Goal: Navigation & Orientation: Find specific page/section

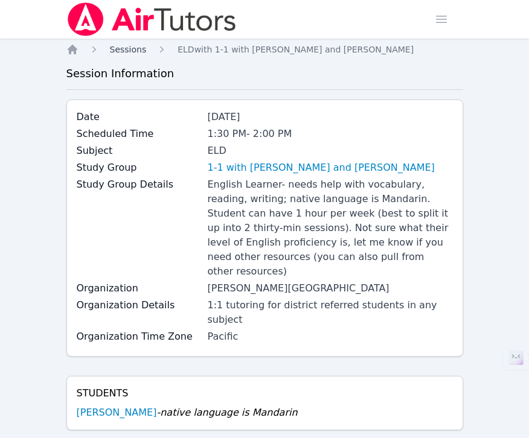
click at [136, 48] on span "Sessions" at bounding box center [128, 50] width 37 height 10
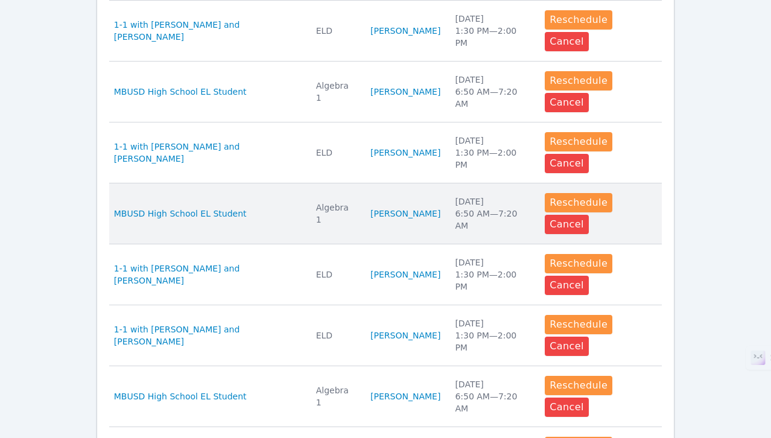
scroll to position [566, 0]
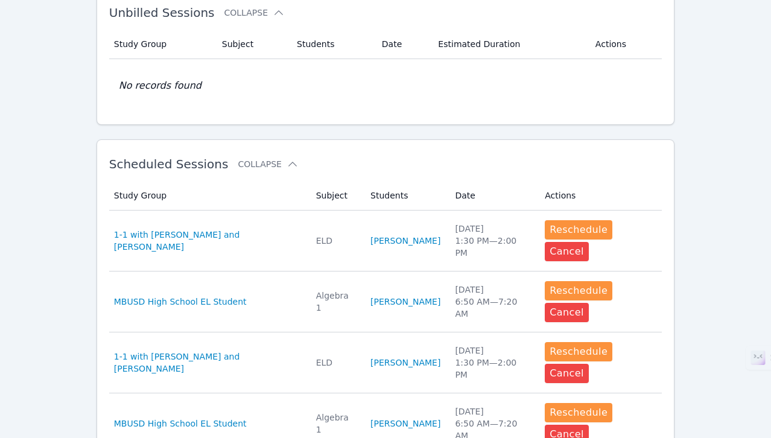
scroll to position [0, 0]
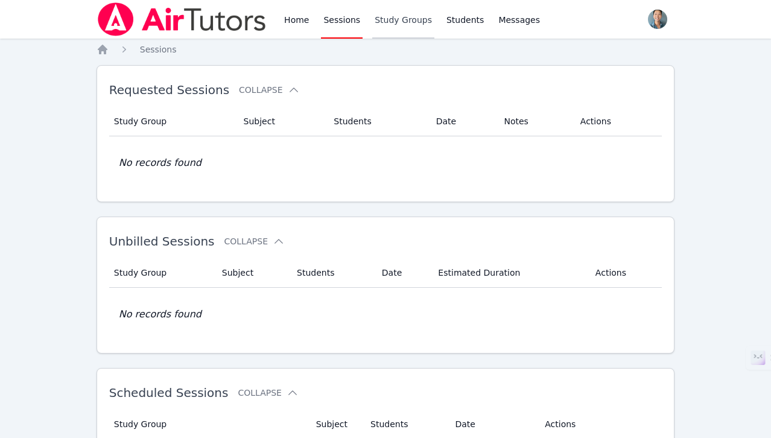
click at [411, 25] on link "Study Groups" at bounding box center [403, 19] width 62 height 39
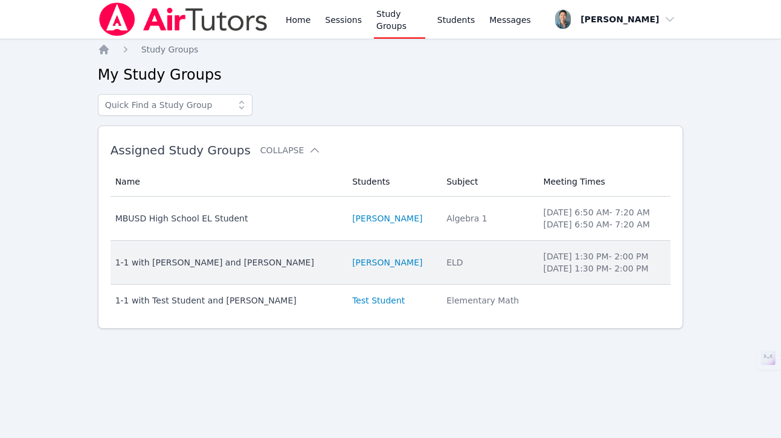
click at [267, 261] on div "1-1 with [PERSON_NAME] and [PERSON_NAME]" at bounding box center [226, 263] width 223 height 12
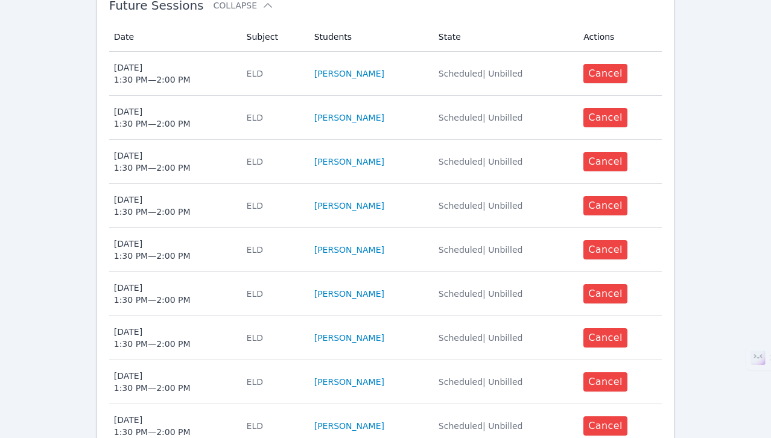
scroll to position [768, 0]
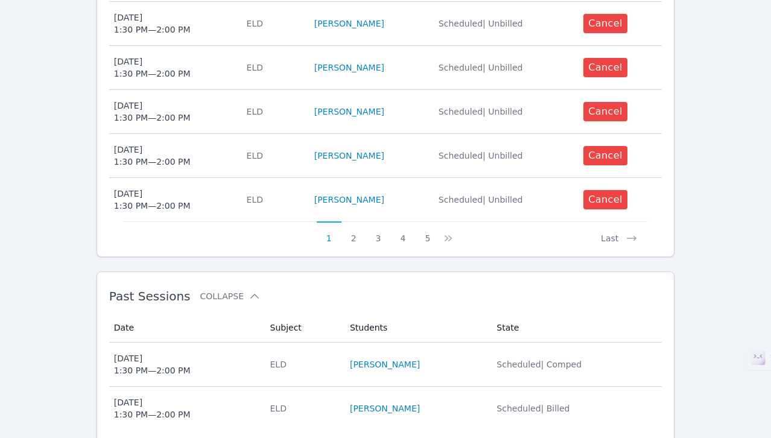
click at [256, 353] on span "[DATE] 1:30 PM — 2:00 PM" at bounding box center [185, 365] width 142 height 24
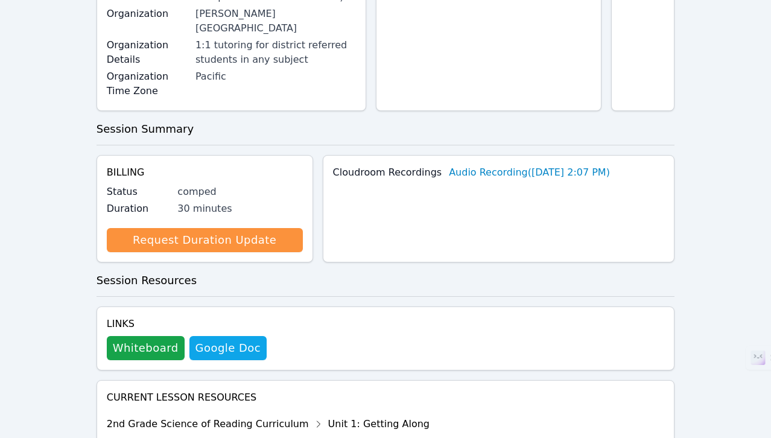
scroll to position [584, 0]
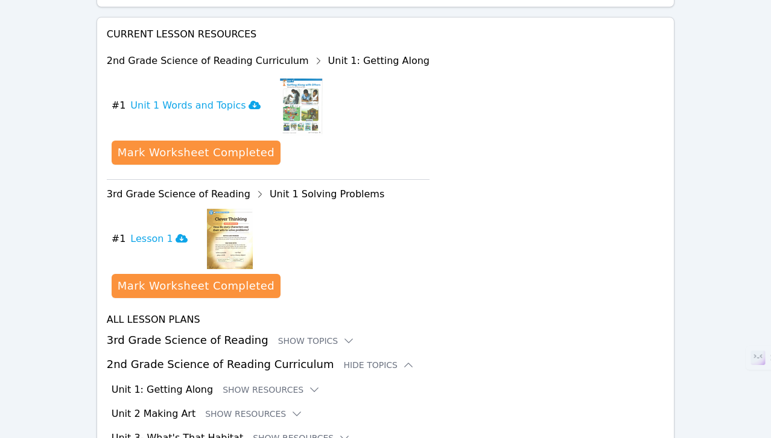
scroll to position [744, 0]
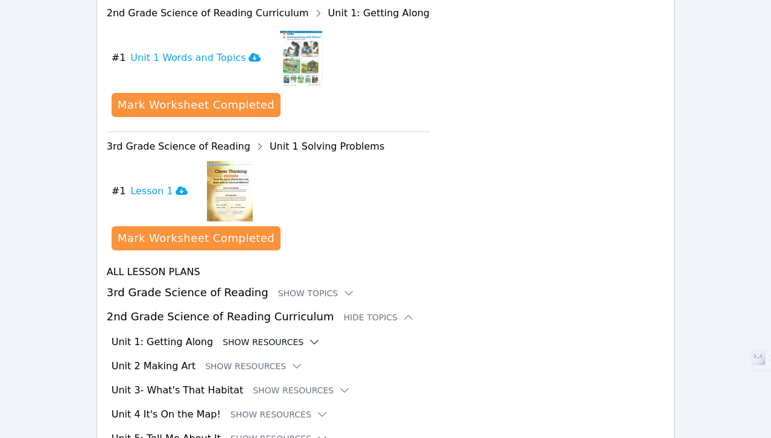
click at [276, 336] on button "Show Resources" at bounding box center [272, 342] width 98 height 12
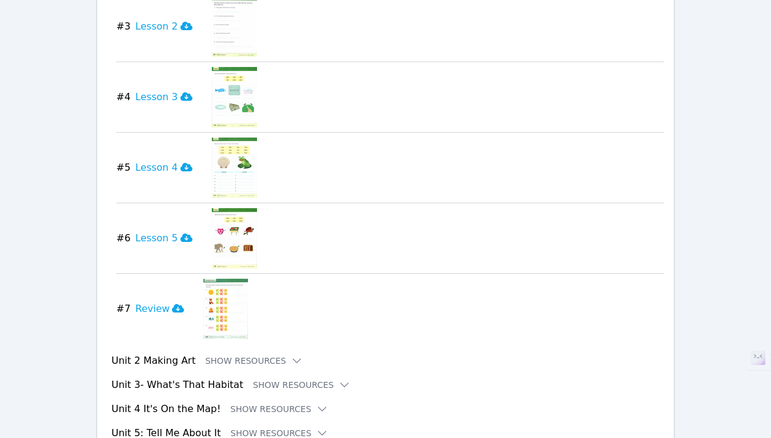
scroll to position [1253, 0]
click at [260, 354] on button "Show Resources" at bounding box center [254, 360] width 98 height 12
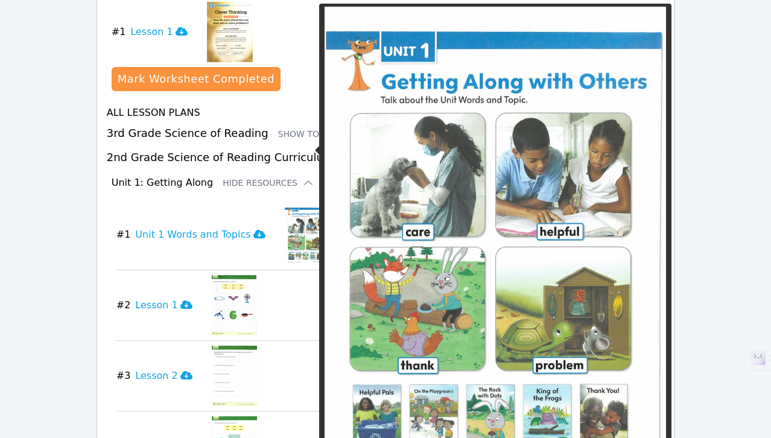
scroll to position [905, 0]
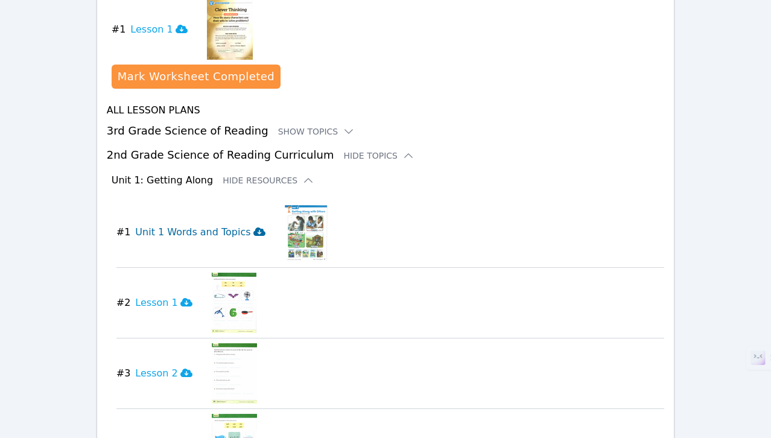
click at [215, 225] on h3 "Unit 1 Words and Topics" at bounding box center [200, 232] width 130 height 14
click at [165, 296] on h3 "Lesson 1" at bounding box center [163, 303] width 57 height 14
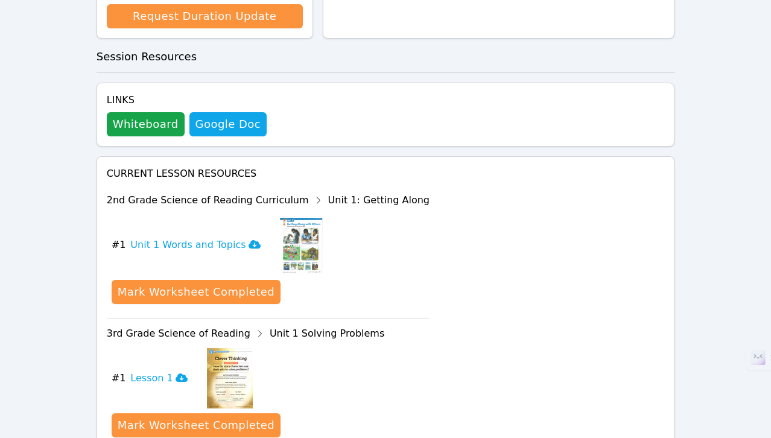
scroll to position [663, 0]
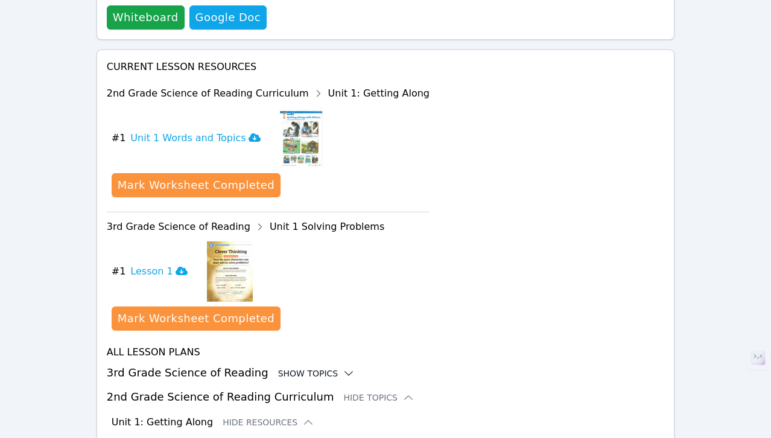
click at [301, 368] on div "Show Topics" at bounding box center [316, 374] width 77 height 12
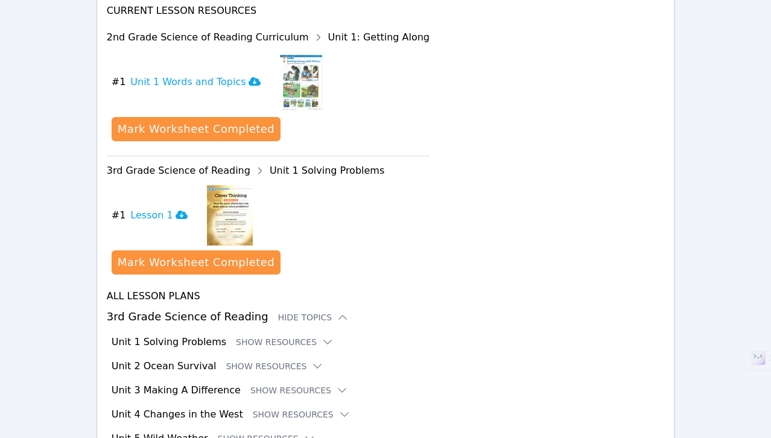
scroll to position [730, 0]
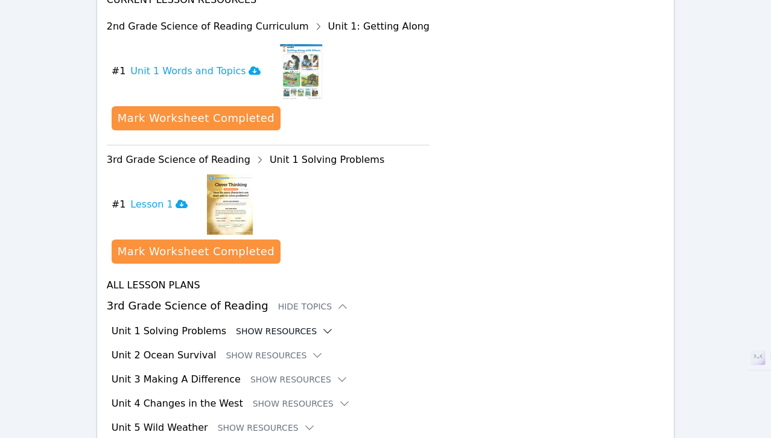
click at [304, 325] on button "Show Resources" at bounding box center [285, 331] width 98 height 12
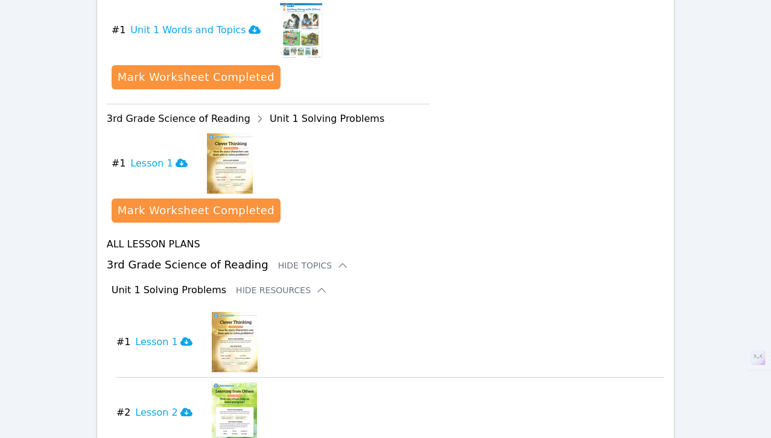
scroll to position [776, 0]
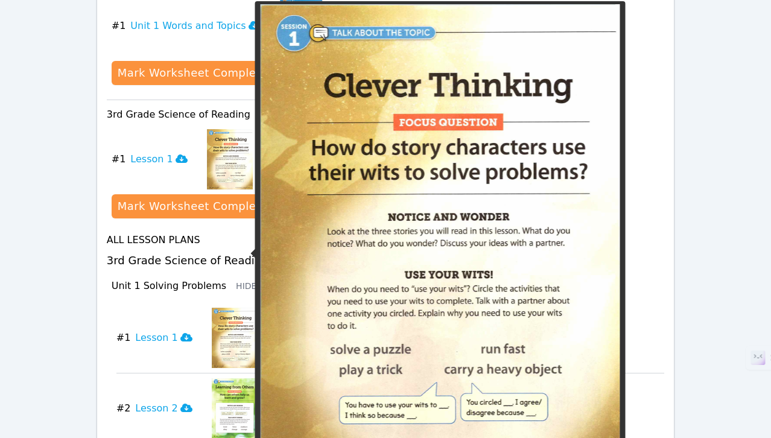
click at [223, 308] on img at bounding box center [235, 338] width 46 height 60
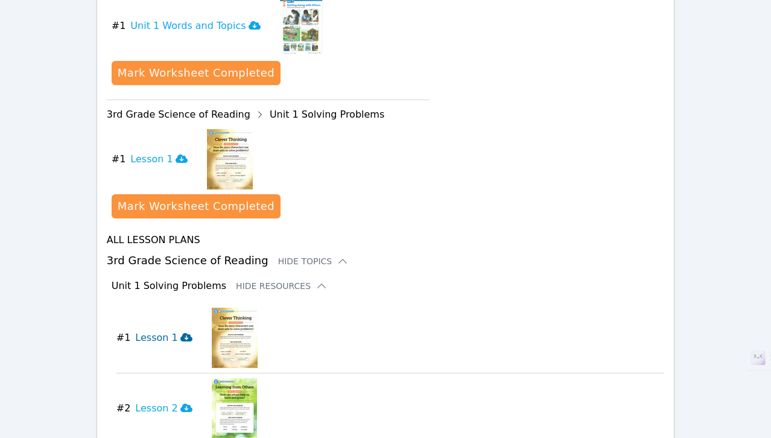
click at [180, 333] on icon at bounding box center [186, 337] width 12 height 8
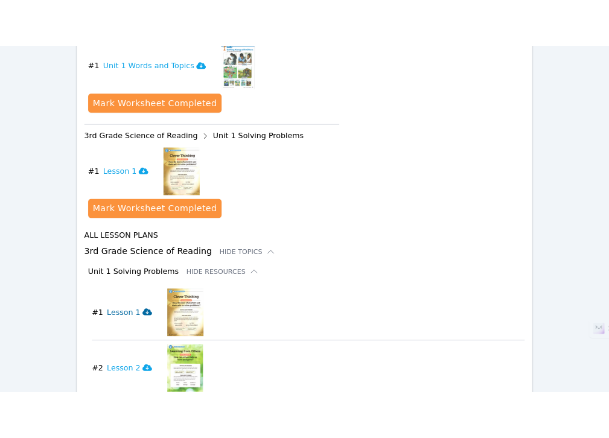
scroll to position [0, 0]
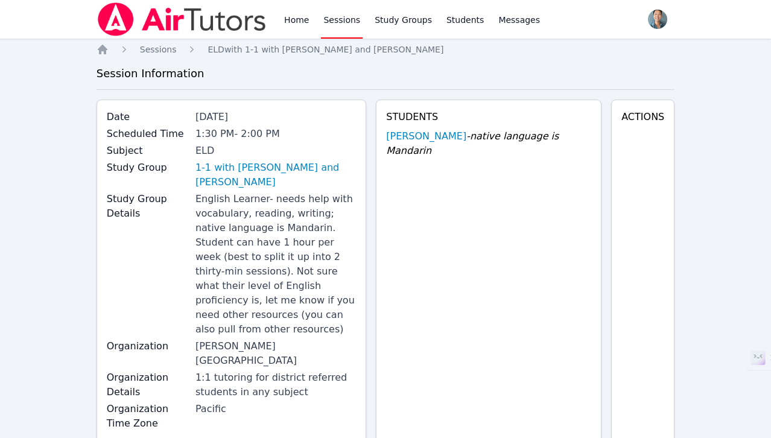
click at [311, 21] on div "Home Sessions Study Groups Students Messages" at bounding box center [412, 19] width 261 height 39
click at [306, 21] on link "Home" at bounding box center [297, 19] width 30 height 39
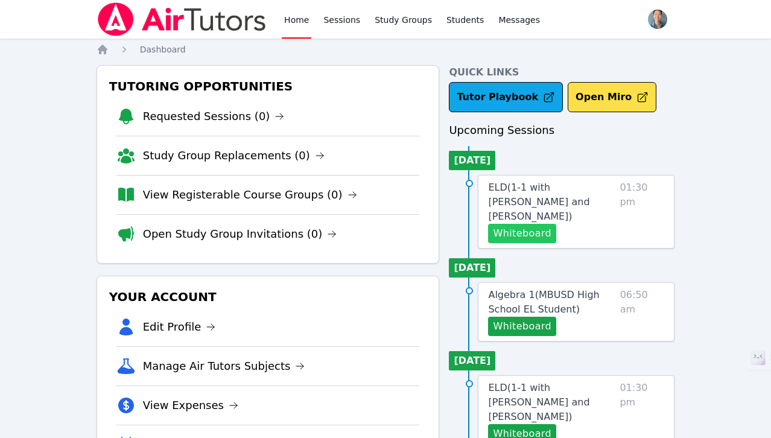
click at [528, 224] on button "Whiteboard" at bounding box center [522, 233] width 68 height 19
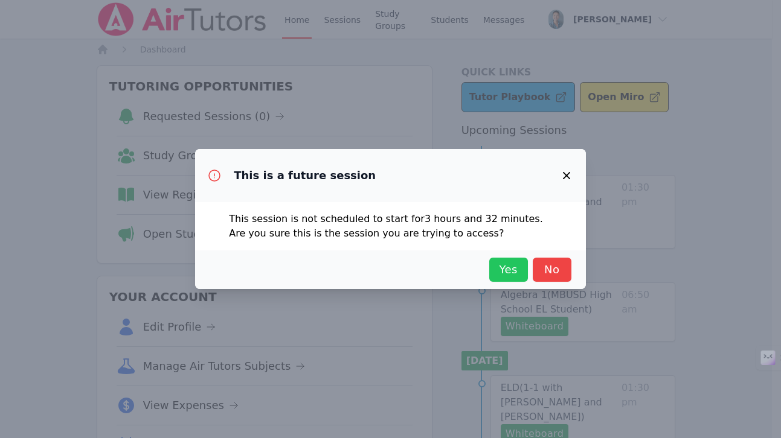
click at [495, 259] on button "Yes" at bounding box center [508, 270] width 39 height 24
